Goal: Information Seeking & Learning: Learn about a topic

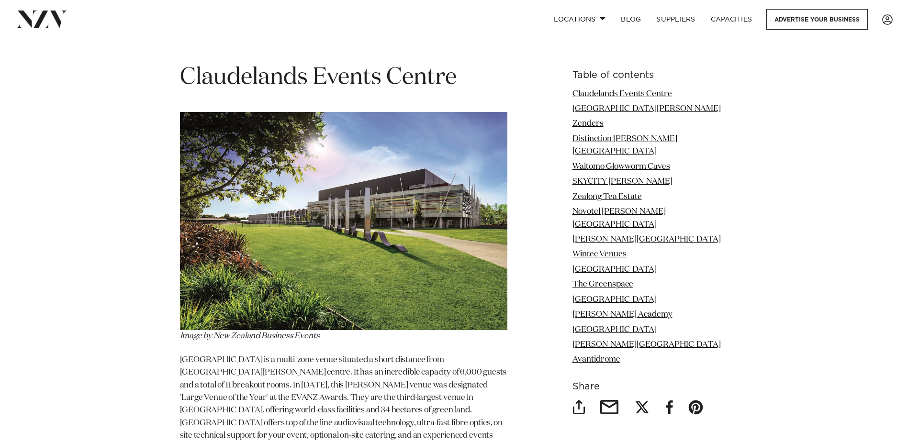
scroll to position [1196, 0]
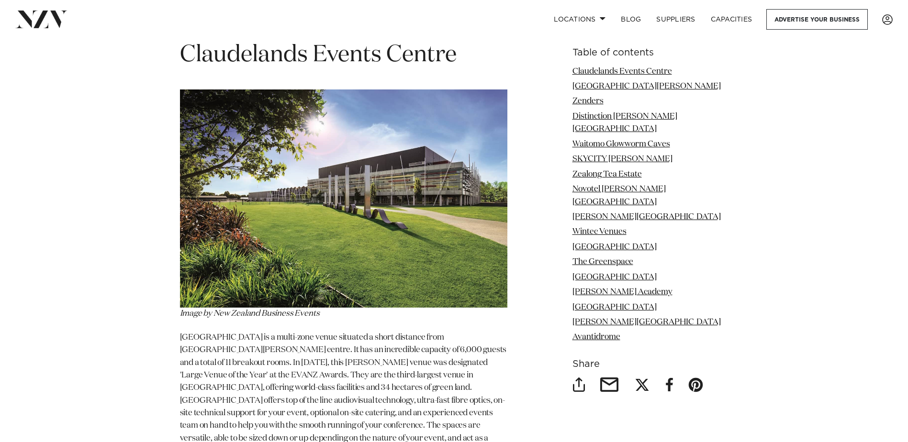
drag, startPoint x: 606, startPoint y: 61, endPoint x: 538, endPoint y: 70, distance: 68.6
drag, startPoint x: 538, startPoint y: 70, endPoint x: 524, endPoint y: 58, distance: 19.1
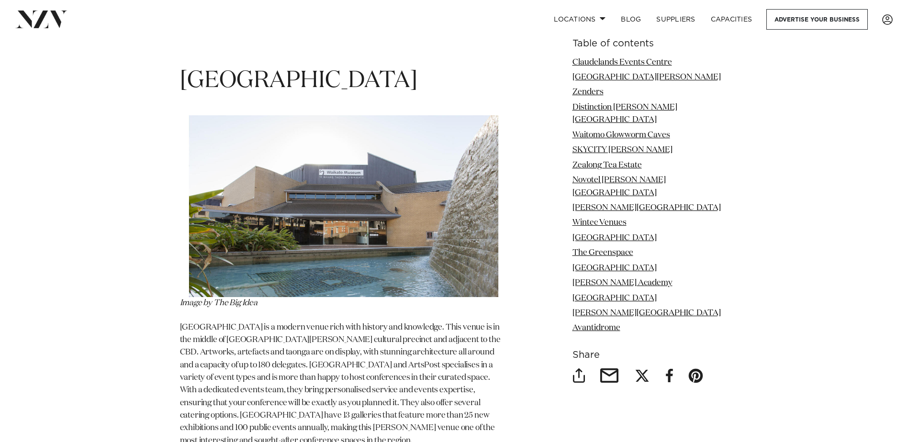
scroll to position [6062, 0]
